Goal: Task Accomplishment & Management: Complete application form

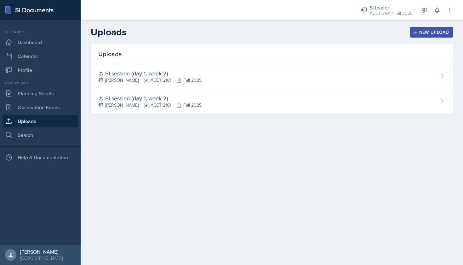
click at [427, 28] on button "New Upload" at bounding box center [431, 32] width 43 height 11
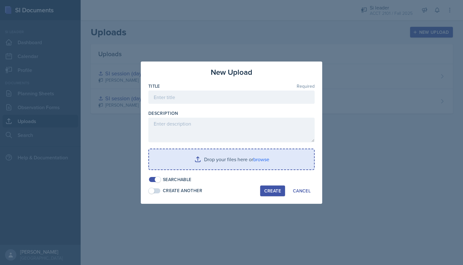
click at [246, 160] on input "file" at bounding box center [231, 159] width 165 height 20
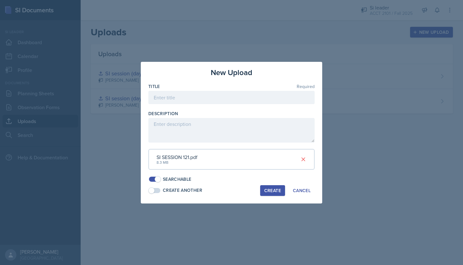
click at [270, 191] on div "Create" at bounding box center [272, 190] width 17 height 5
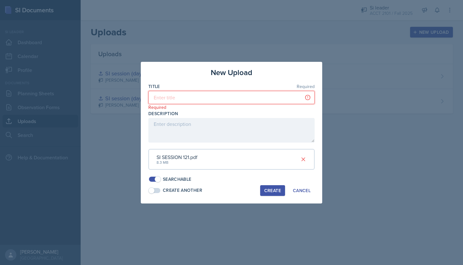
click at [195, 100] on input at bounding box center [231, 97] width 166 height 13
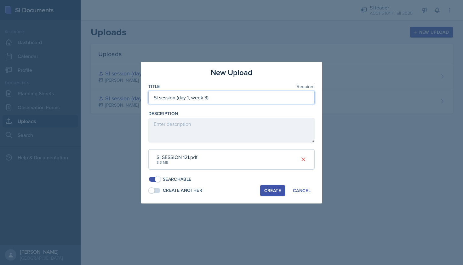
type input "SI session (day 1, week 3)"
click at [277, 188] on div "Create" at bounding box center [272, 190] width 17 height 5
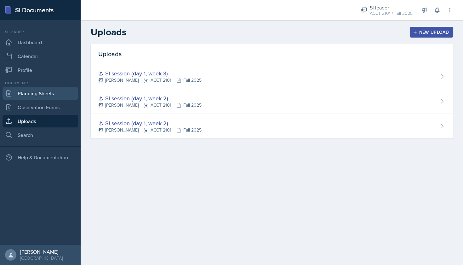
click at [47, 96] on link "Planning Sheets" at bounding box center [41, 93] width 76 height 13
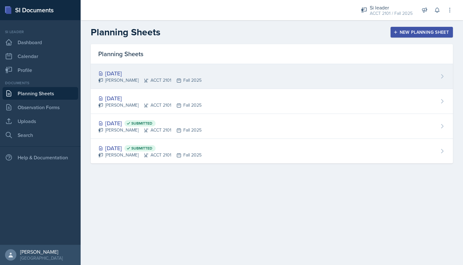
click at [166, 74] on div "Sep 4th, 2025" at bounding box center [149, 73] width 103 height 9
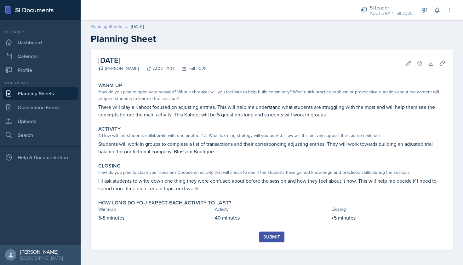
click at [101, 26] on link "Planning Sheets" at bounding box center [106, 26] width 31 height 7
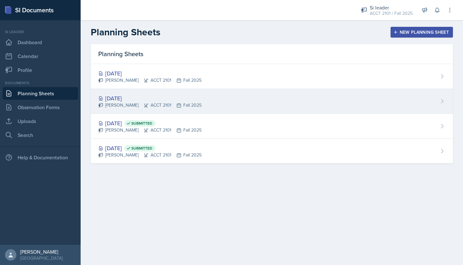
click at [151, 96] on div "Sep 2nd, 2025" at bounding box center [149, 98] width 103 height 9
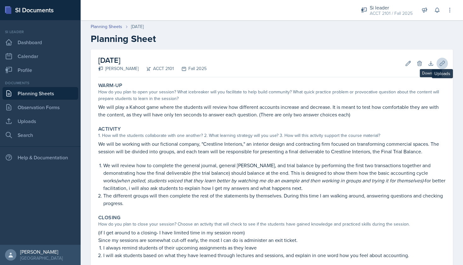
click at [439, 65] on icon at bounding box center [442, 63] width 6 height 6
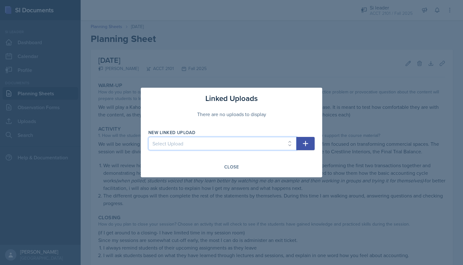
select select "7b5f0ce6-327a-4811-89ab-3a4aae12a01c"
click at [305, 143] on icon "button" at bounding box center [306, 144] width 8 height 8
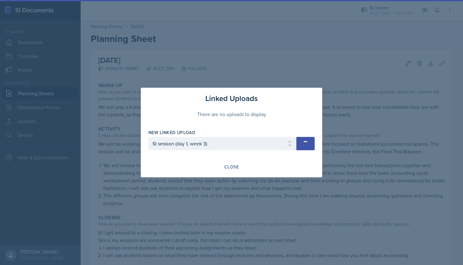
select select
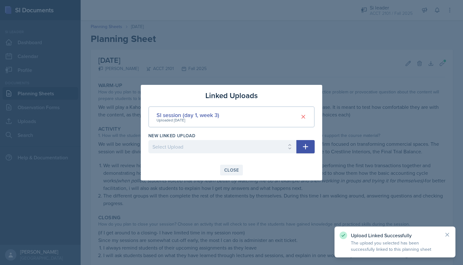
click at [235, 168] on div "Close" at bounding box center [231, 169] width 14 height 5
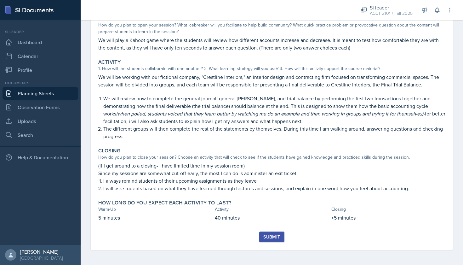
scroll to position [67, 0]
